Goal: Information Seeking & Learning: Learn about a topic

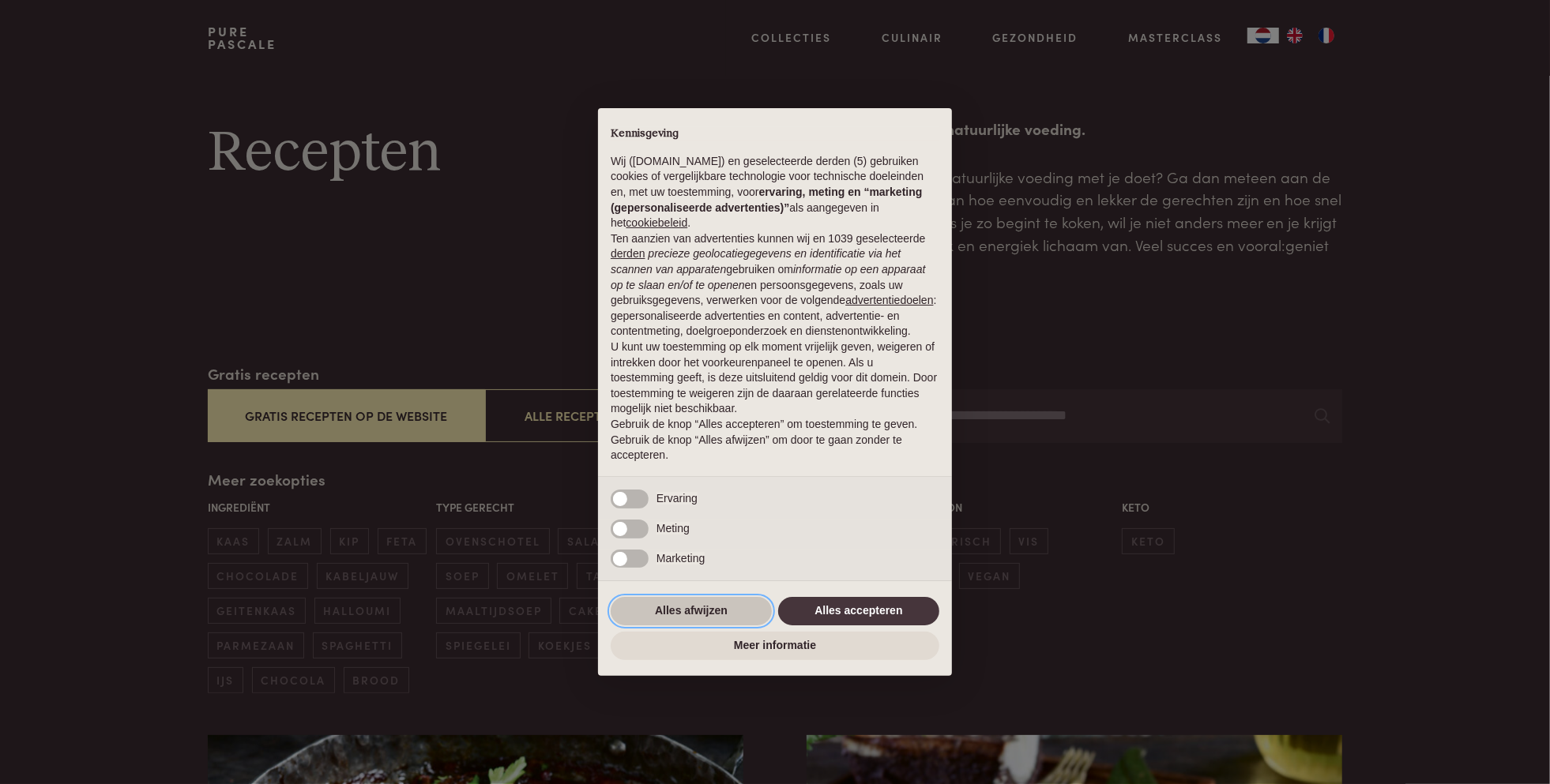
click at [702, 613] on button "Alles afwijzen" at bounding box center [690, 610] width 161 height 28
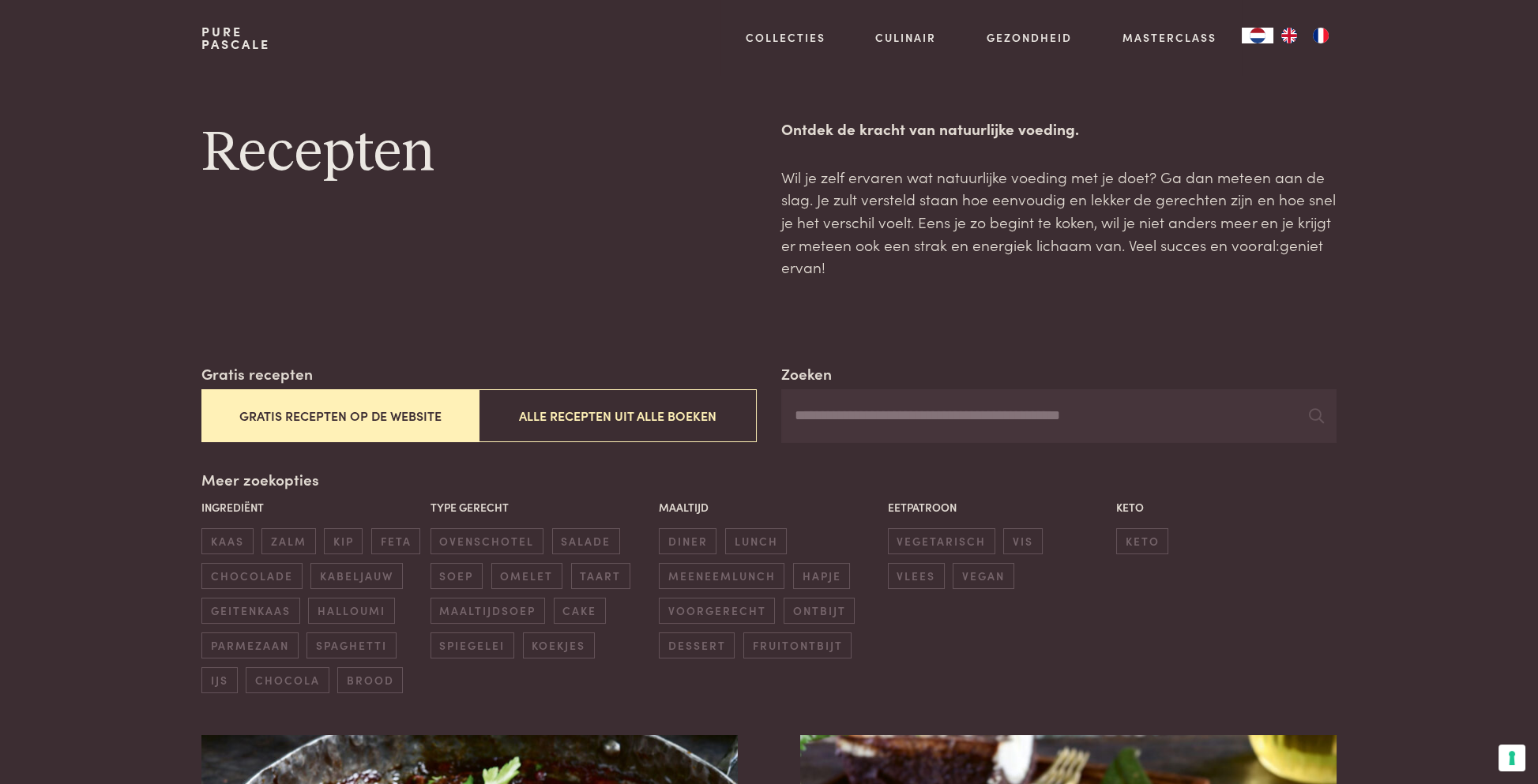
click at [900, 417] on input "Zoeken" at bounding box center [1059, 416] width 555 height 54
type input "********"
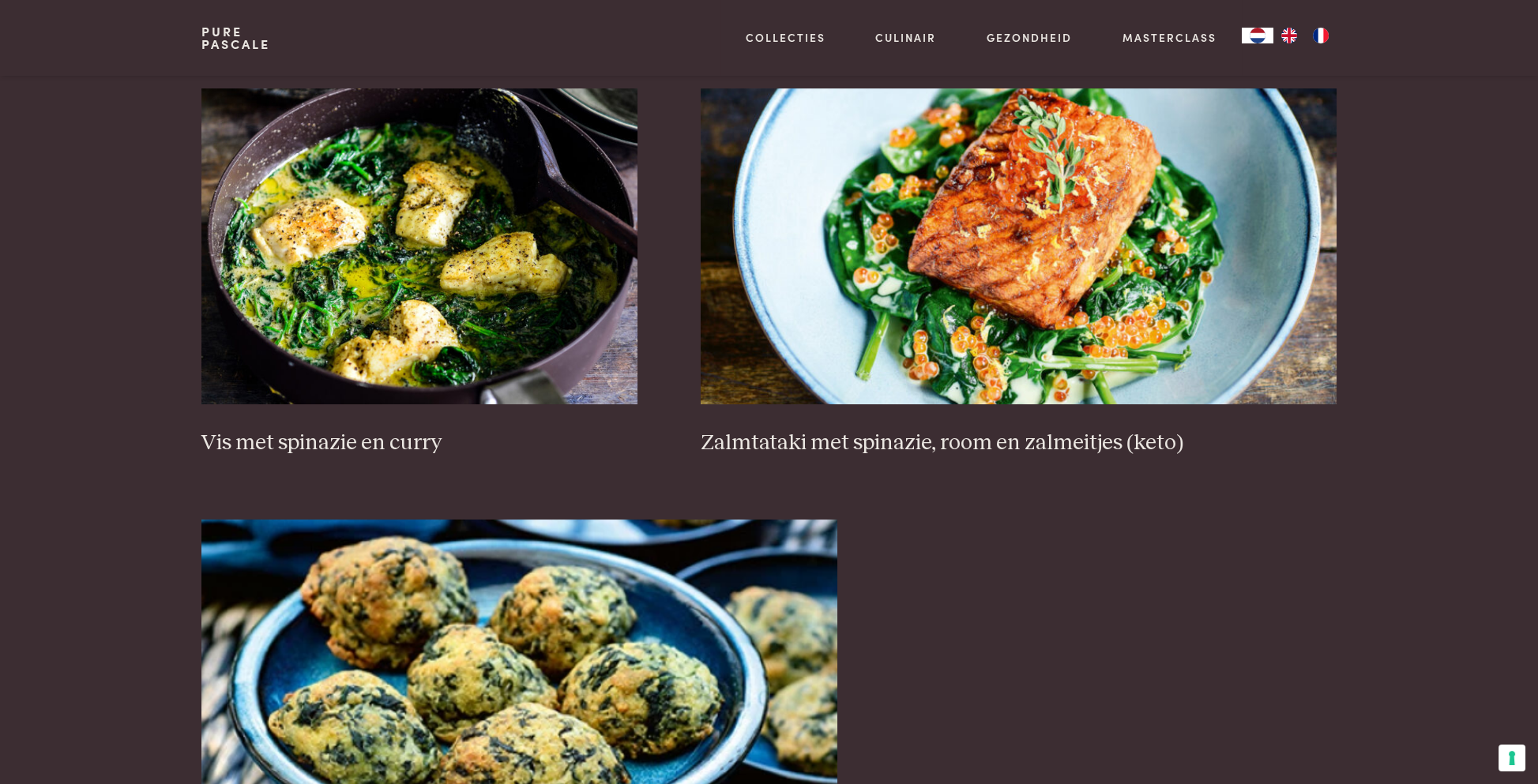
scroll to position [1342, 0]
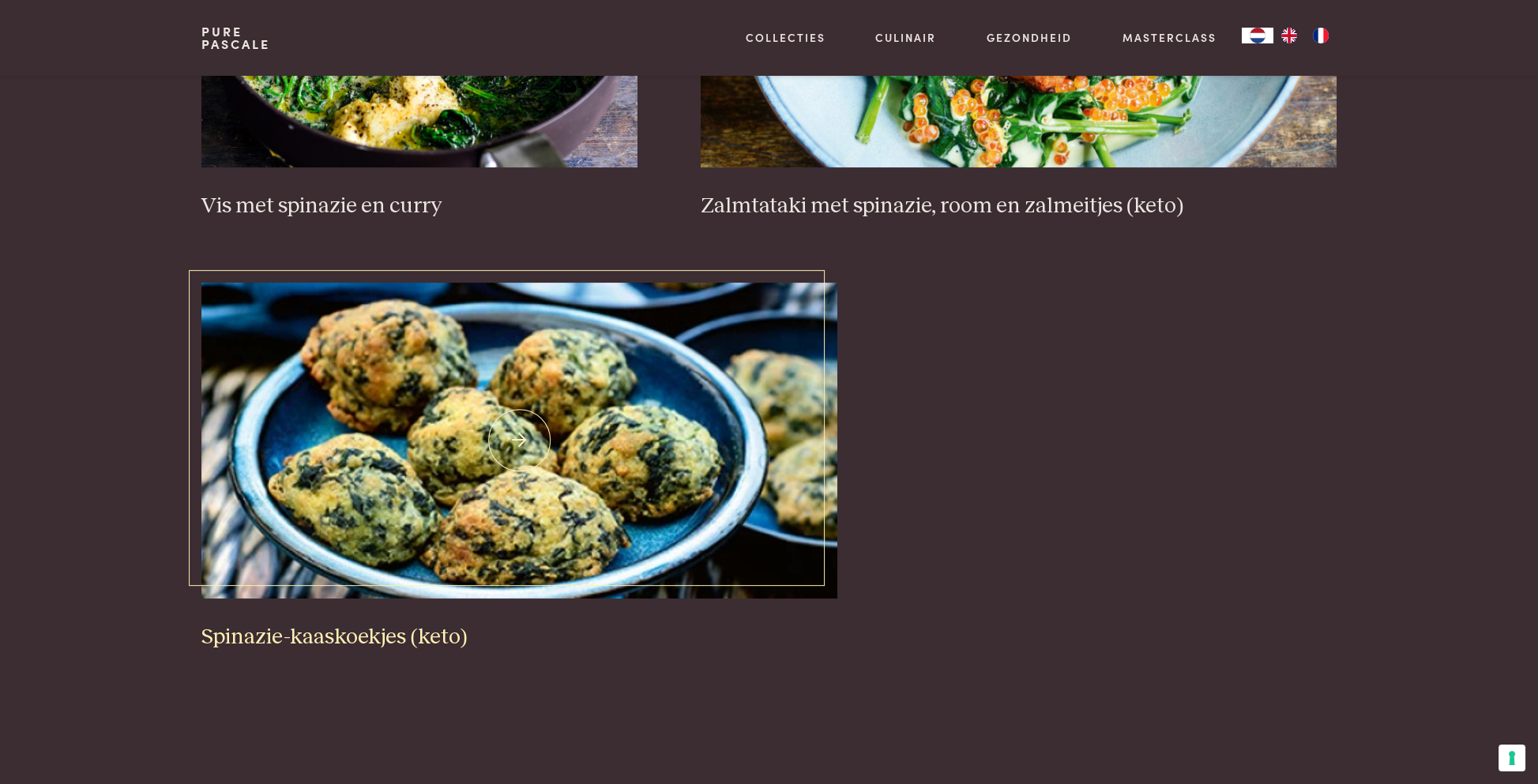
click at [510, 487] on img at bounding box center [518, 440] width 636 height 316
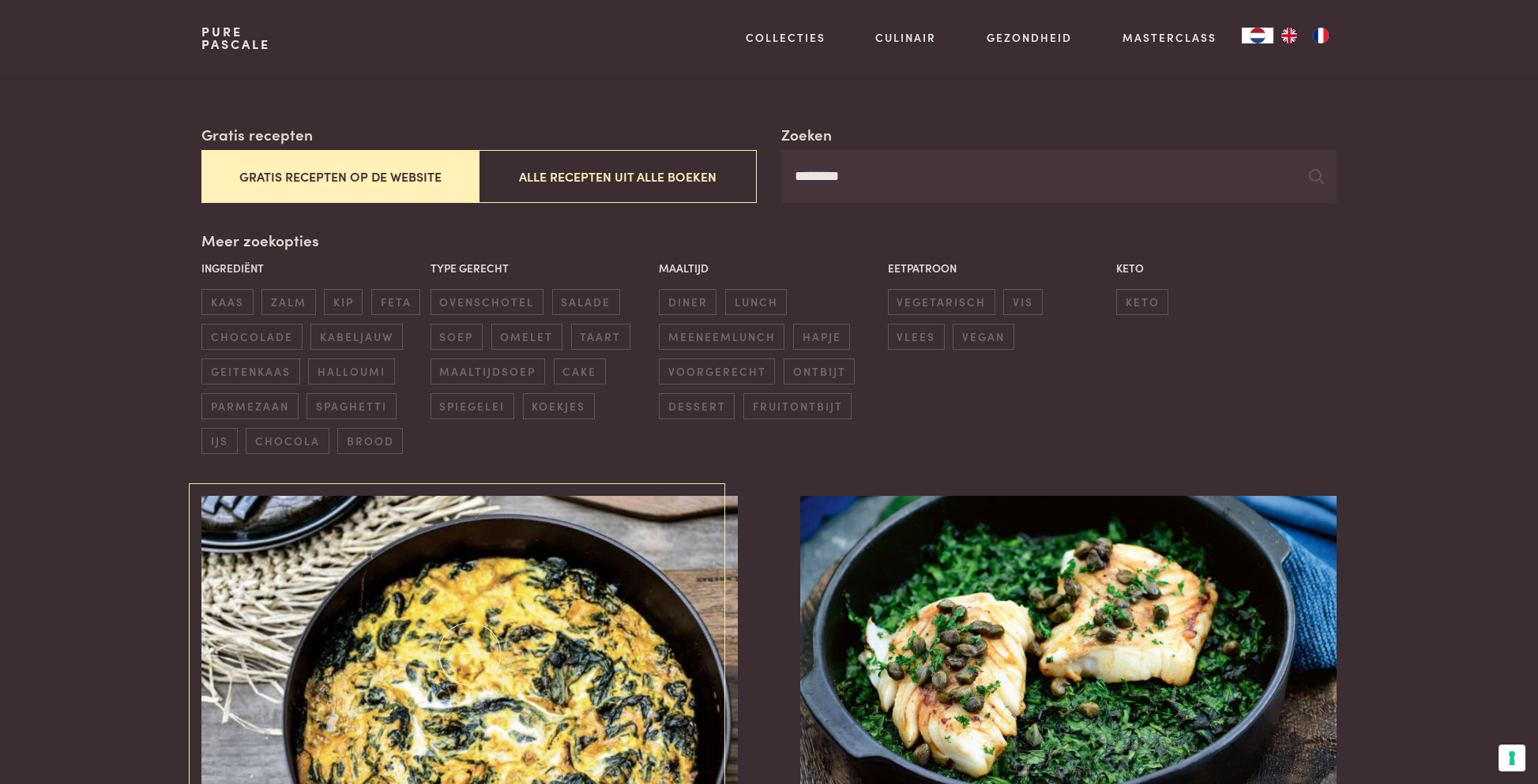
scroll to position [158, 0]
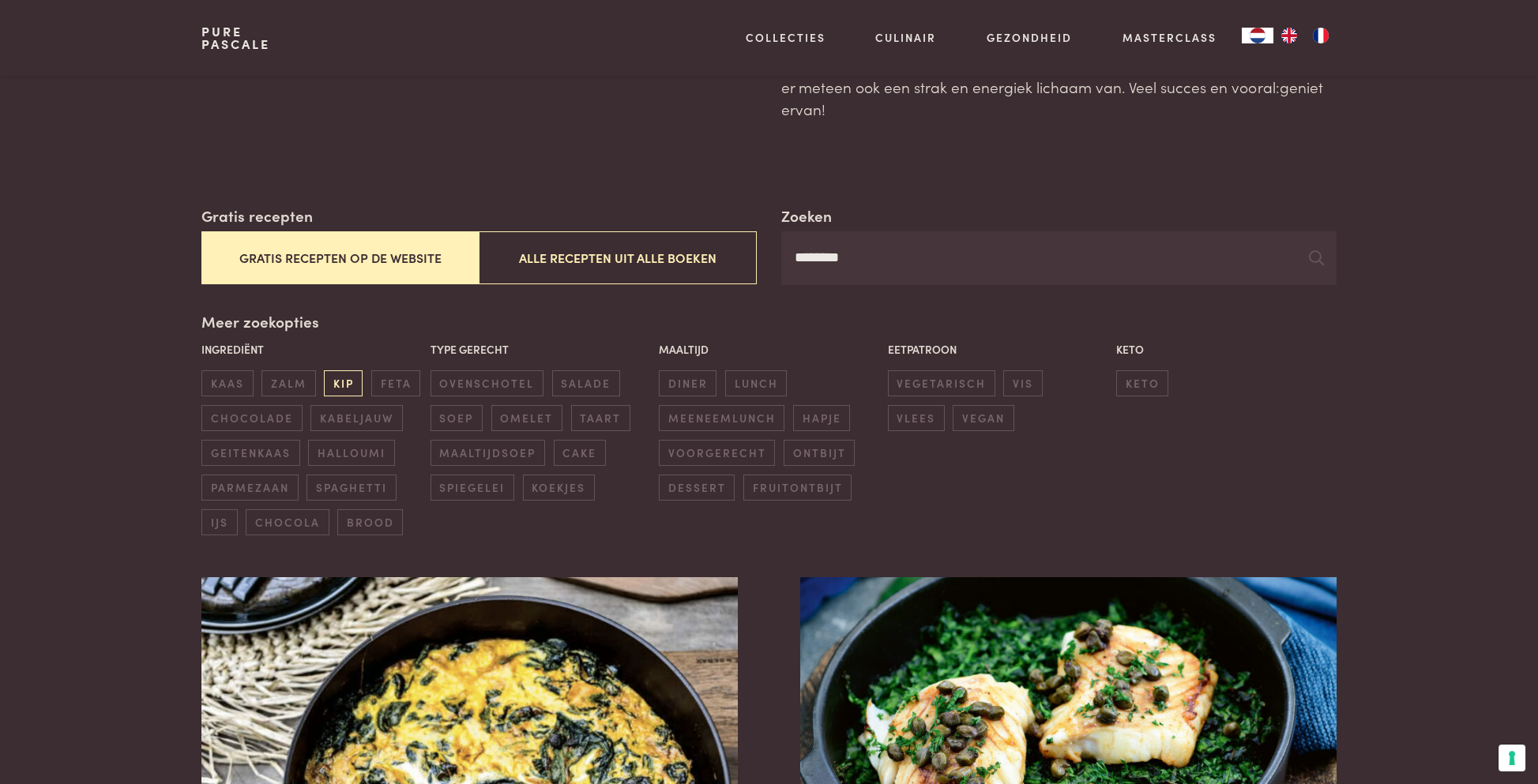
click at [342, 387] on span "kip" at bounding box center [343, 383] width 39 height 26
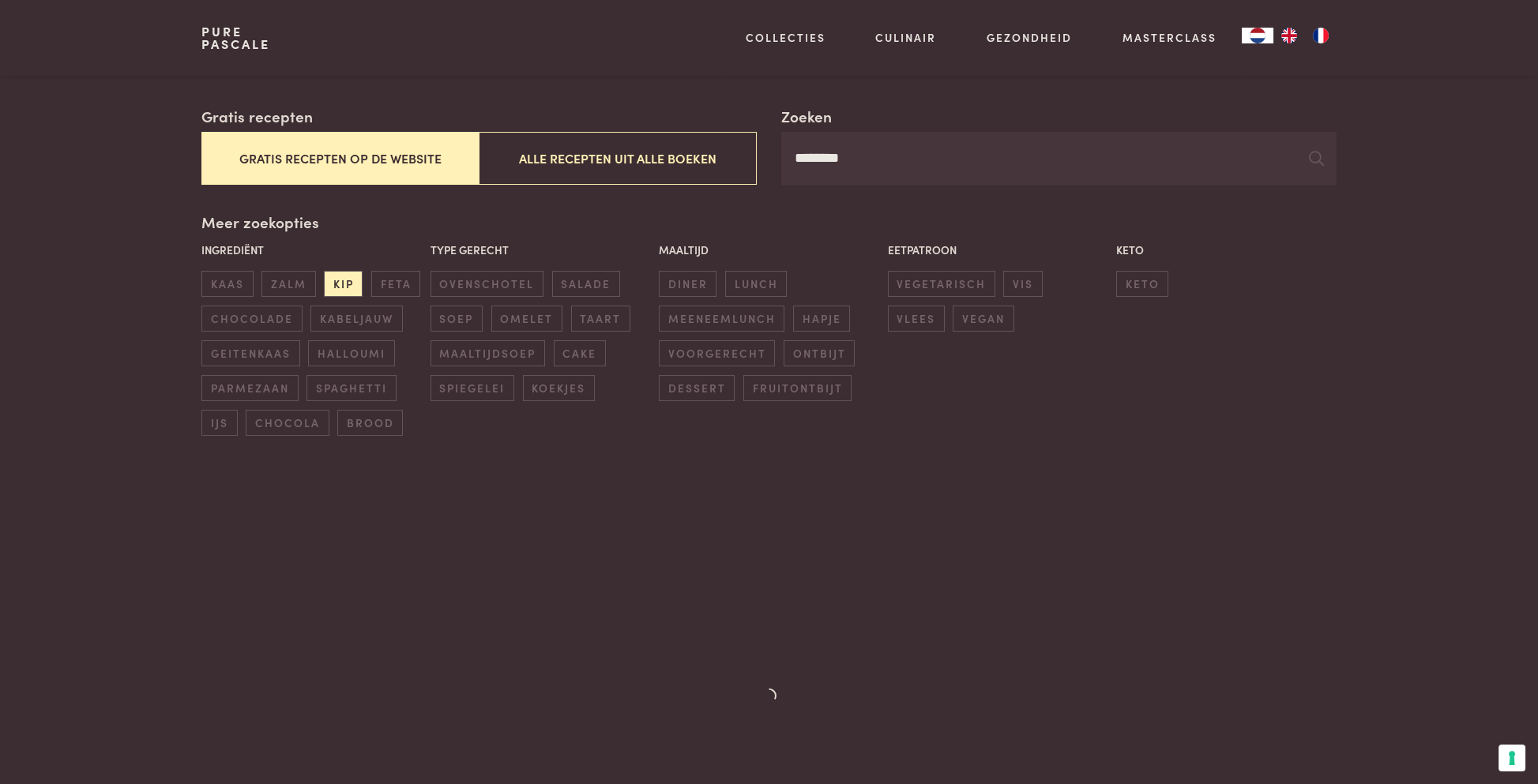
scroll to position [126, 0]
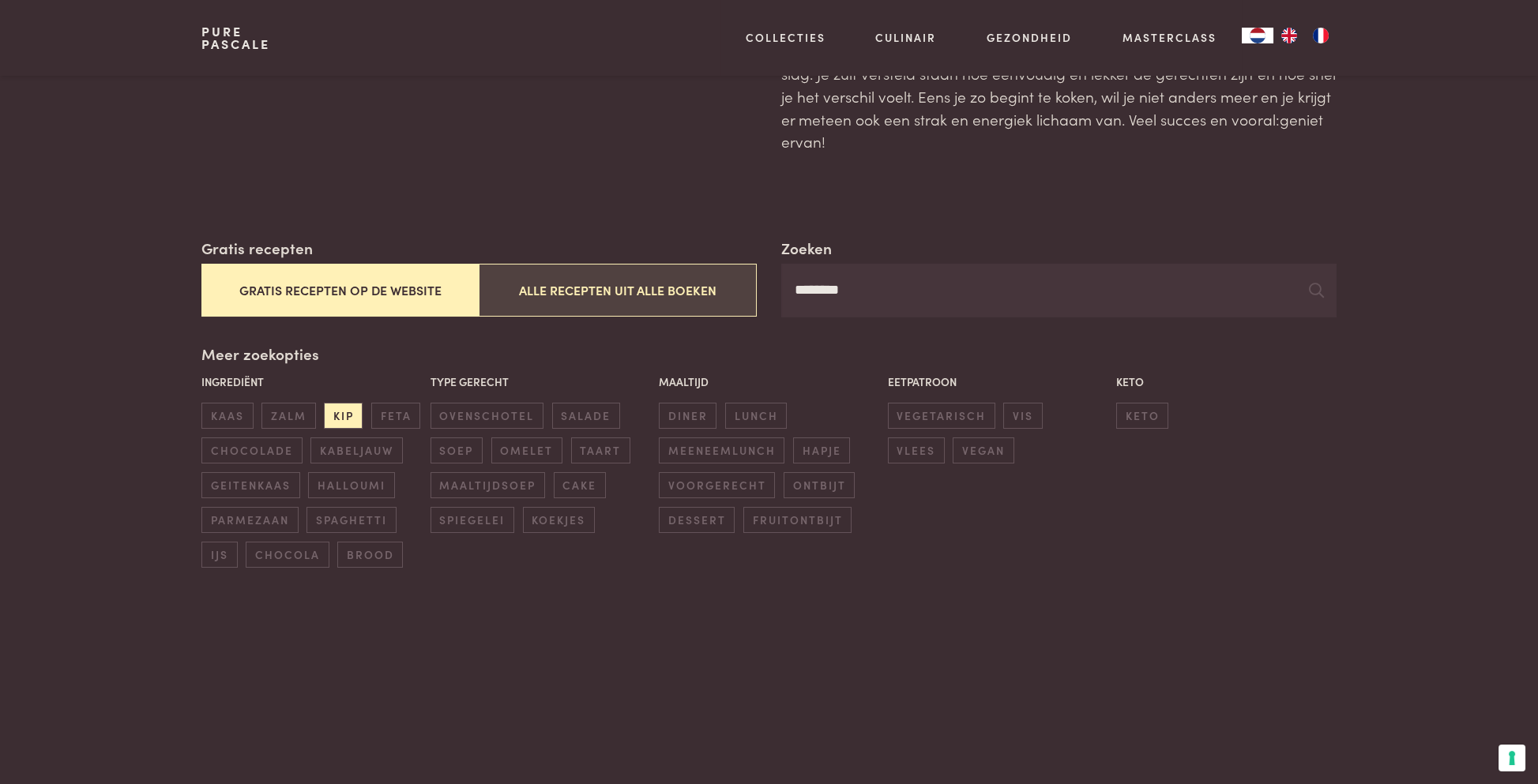
drag, startPoint x: 890, startPoint y: 291, endPoint x: 726, endPoint y: 300, distance: 164.2
click at [726, 300] on div "Zoeken ******** Gratis recepten Gratis recepten op de website Alle recepten uit…" at bounding box center [768, 277] width 1134 height 81
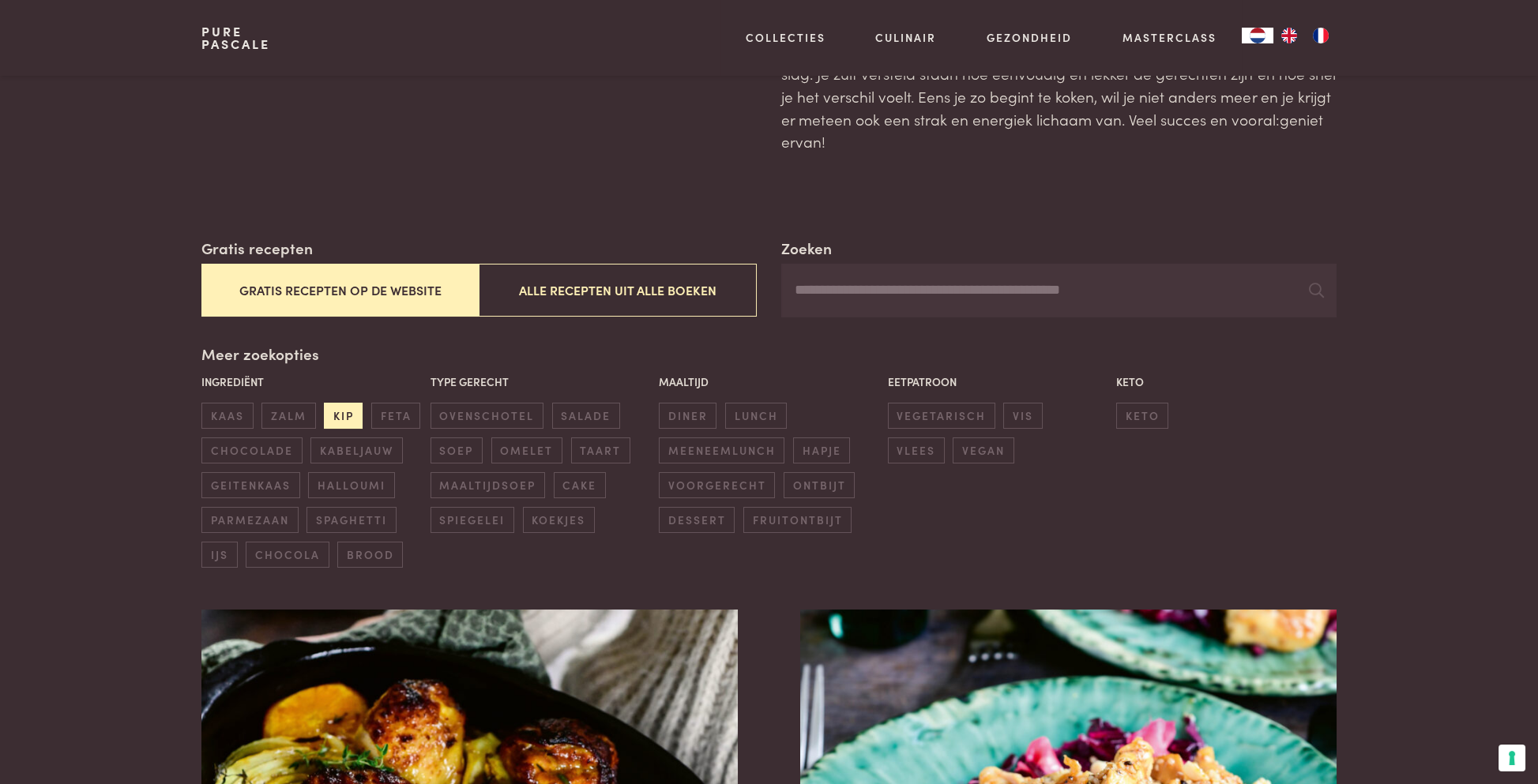
click at [337, 413] on span "kip" at bounding box center [343, 416] width 39 height 26
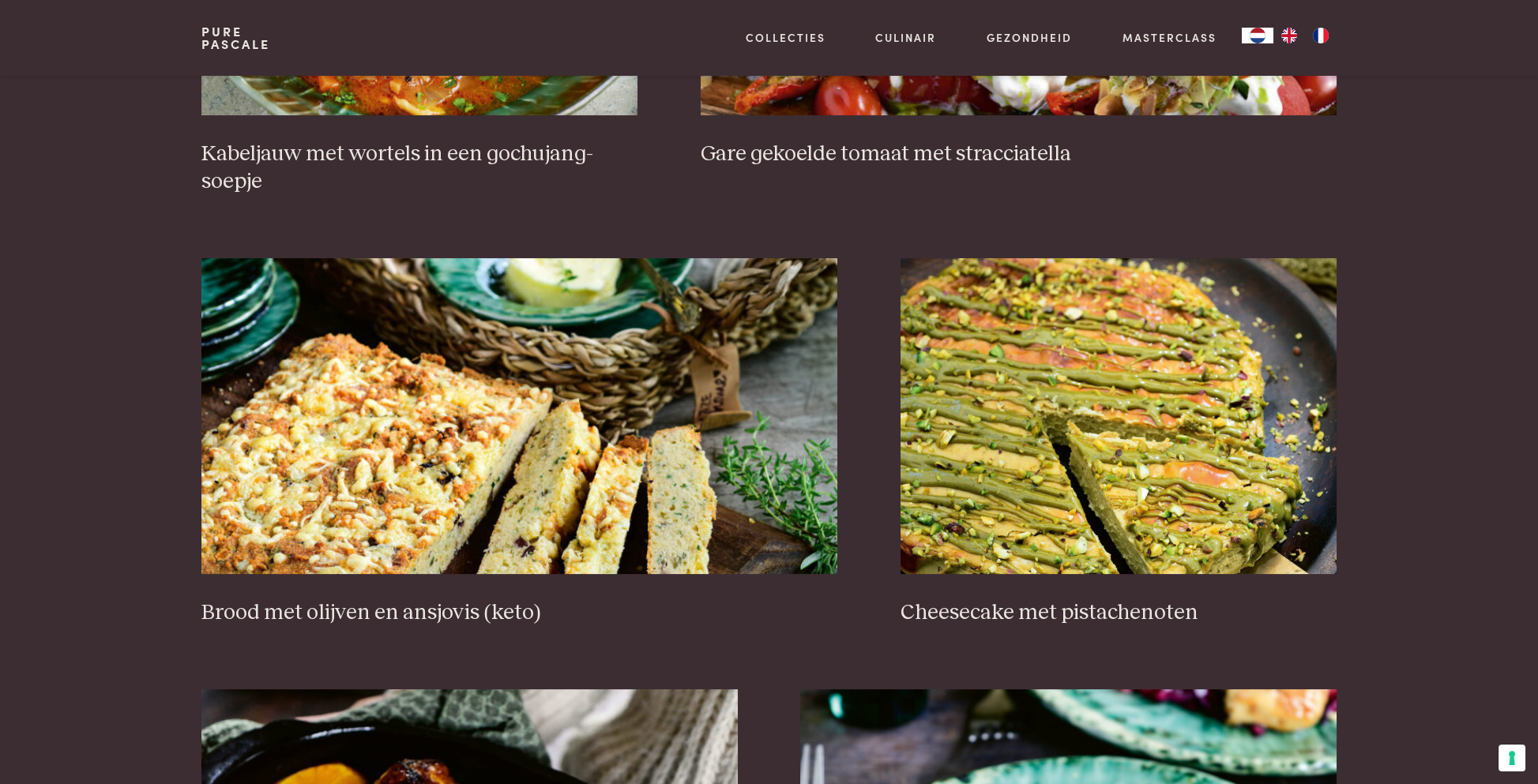
scroll to position [1389, 0]
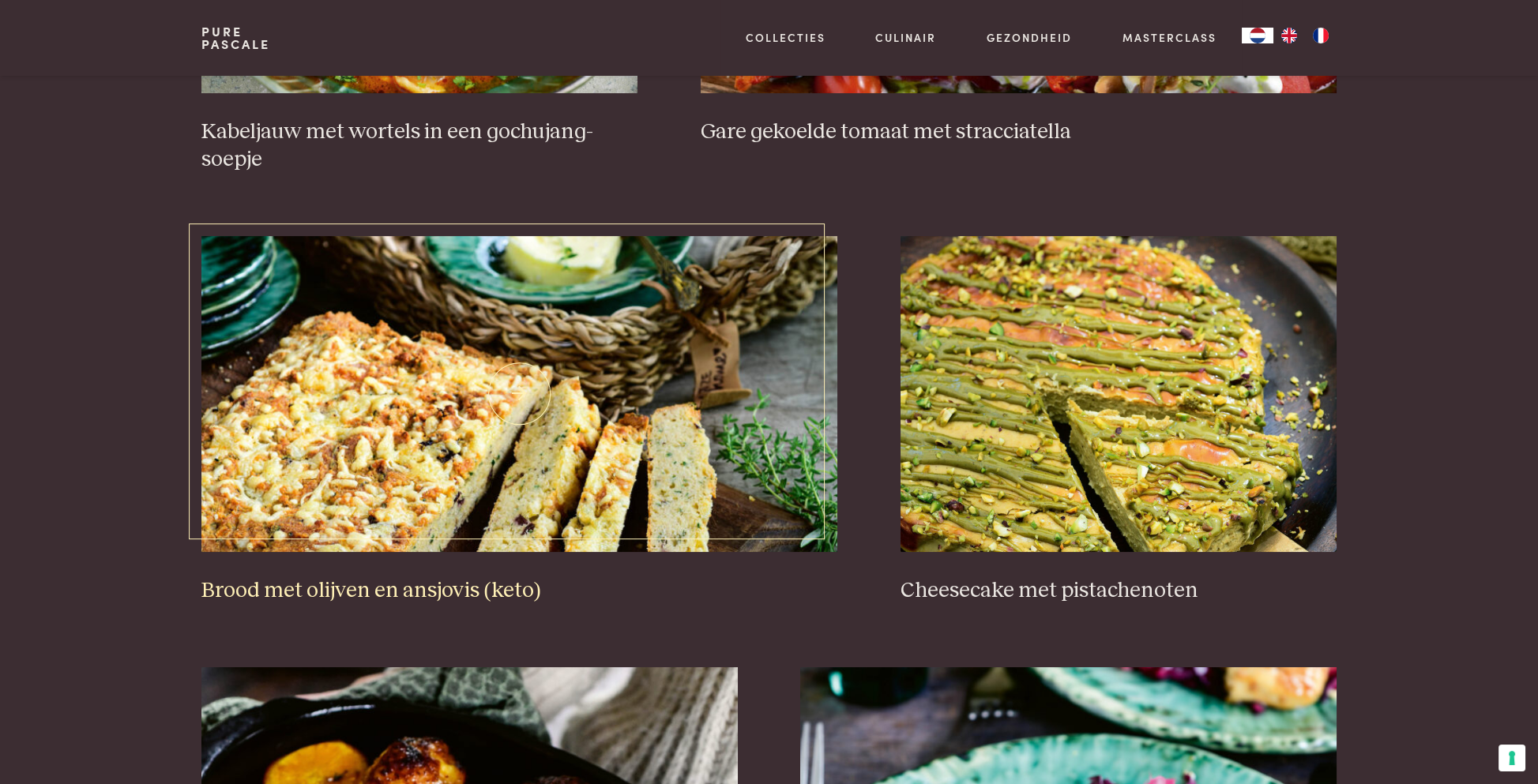
click at [370, 437] on img at bounding box center [518, 394] width 636 height 316
